Goal: Book appointment/travel/reservation

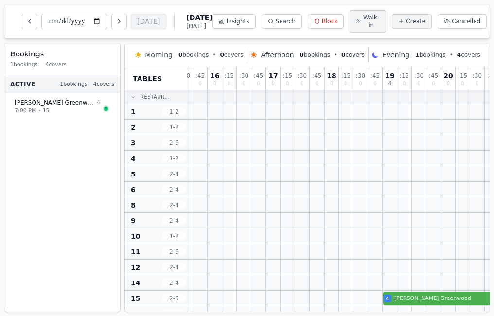
scroll to position [0, 341]
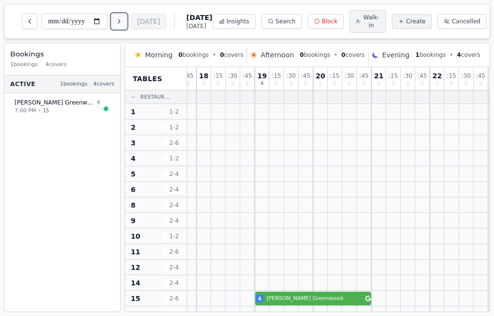
click at [123, 20] on icon "Next day" at bounding box center [119, 22] width 8 height 8
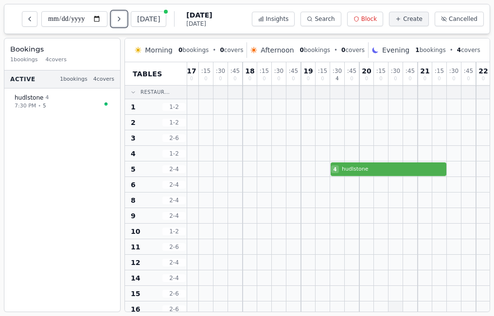
scroll to position [0, 297]
click at [122, 21] on icon "Next day" at bounding box center [119, 19] width 8 height 8
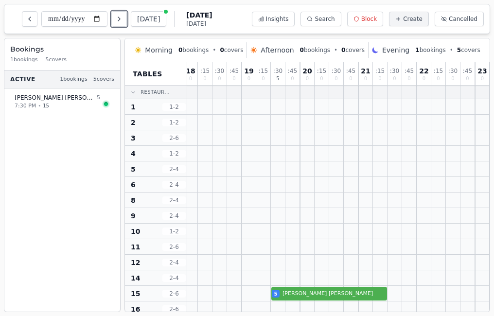
scroll to position [0, 96]
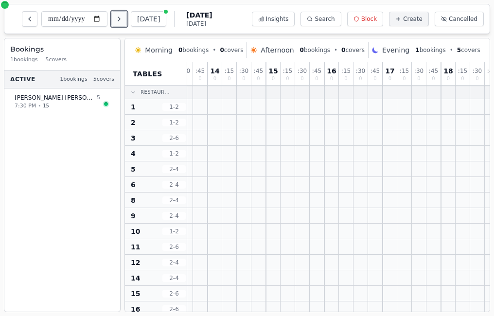
click at [123, 18] on icon "Next day" at bounding box center [119, 19] width 8 height 8
type input "**********"
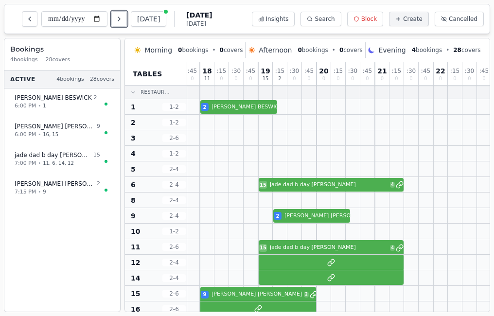
scroll to position [0, 340]
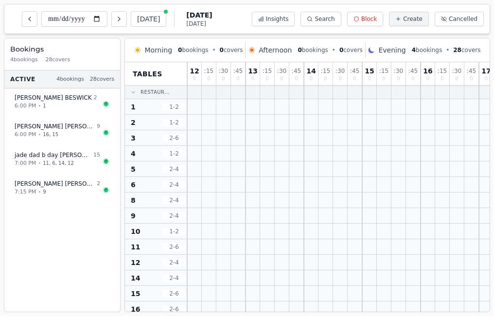
scroll to position [0, 340]
